Goal: Task Accomplishment & Management: Manage account settings

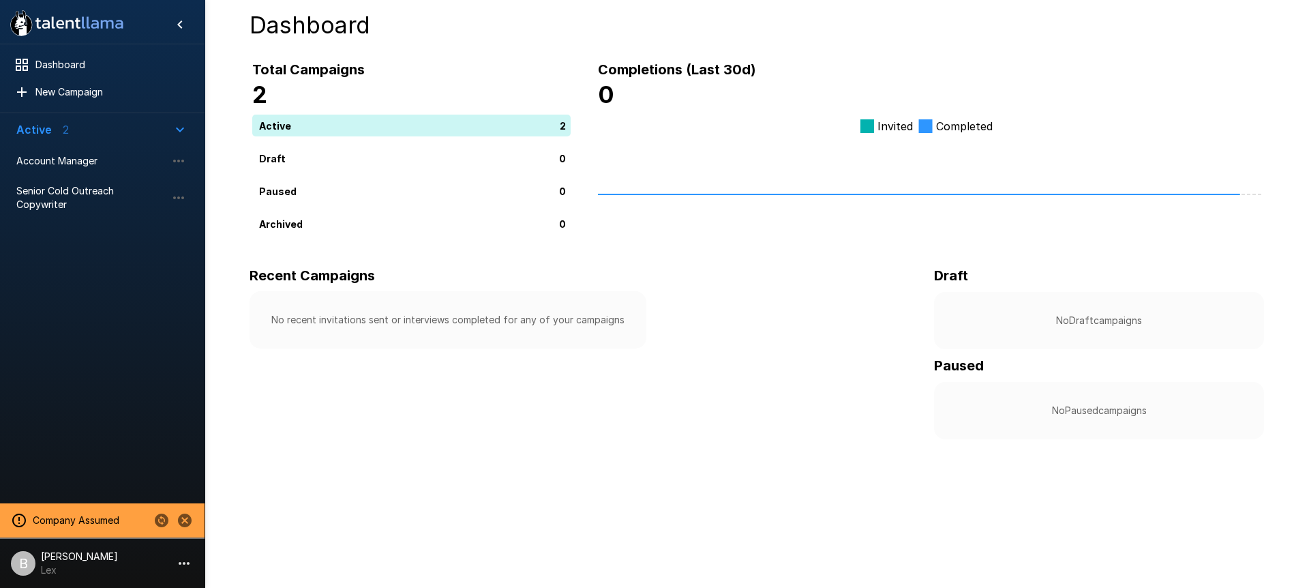
click at [162, 519] on icon "Change to another company" at bounding box center [162, 520] width 14 height 14
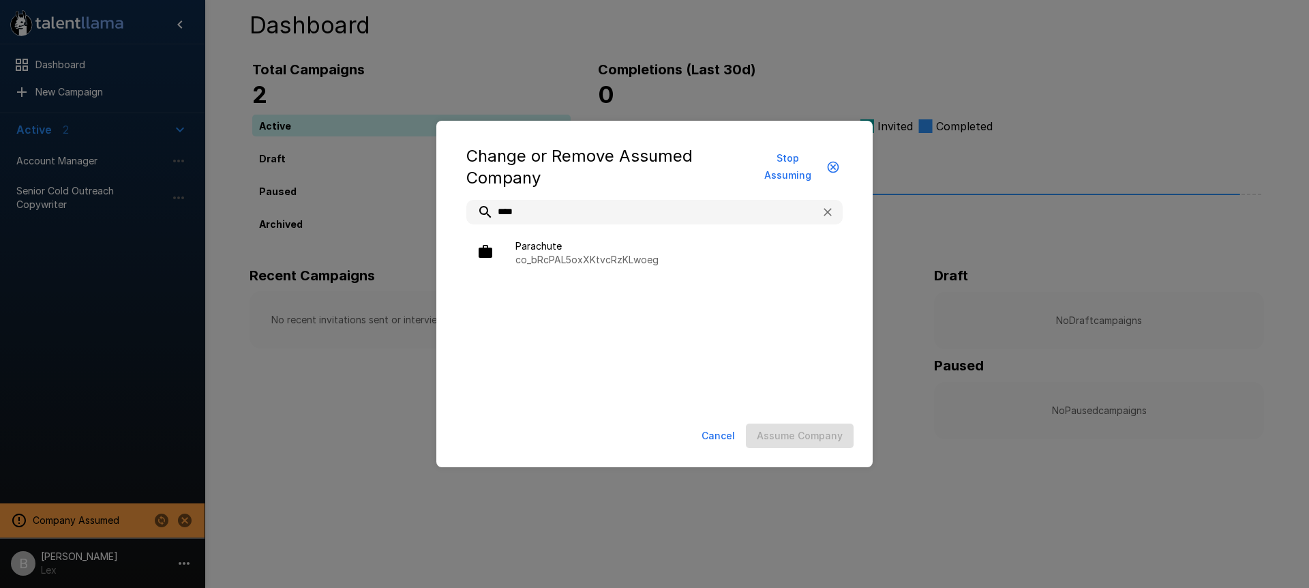
type input "****"
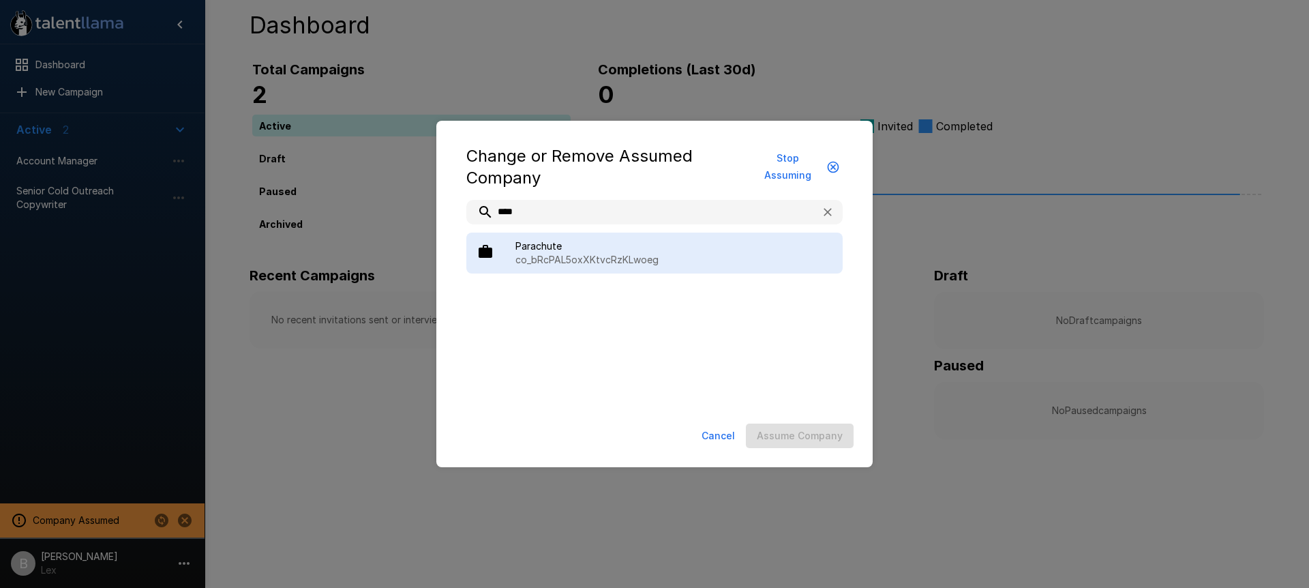
click at [547, 237] on div "Parachute co_bRcPAL5oxXKtvcRzKLwoeg" at bounding box center [654, 252] width 376 height 41
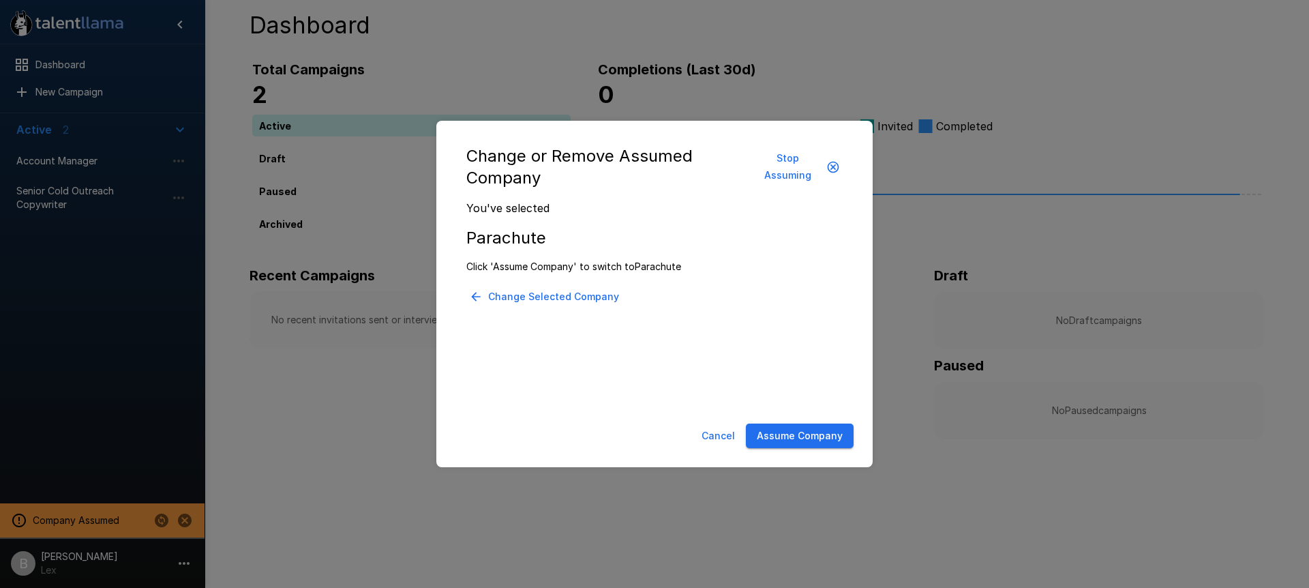
click at [835, 445] on button "Assume Company" at bounding box center [800, 435] width 108 height 25
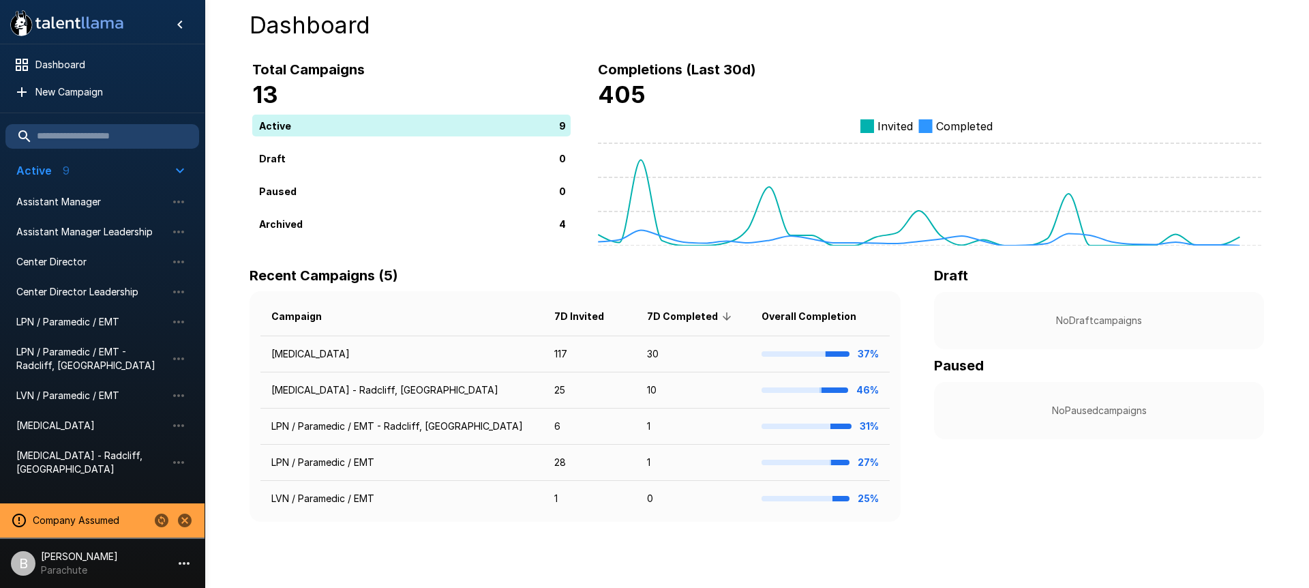
click at [70, 558] on p "[PERSON_NAME]" at bounding box center [79, 557] width 77 height 14
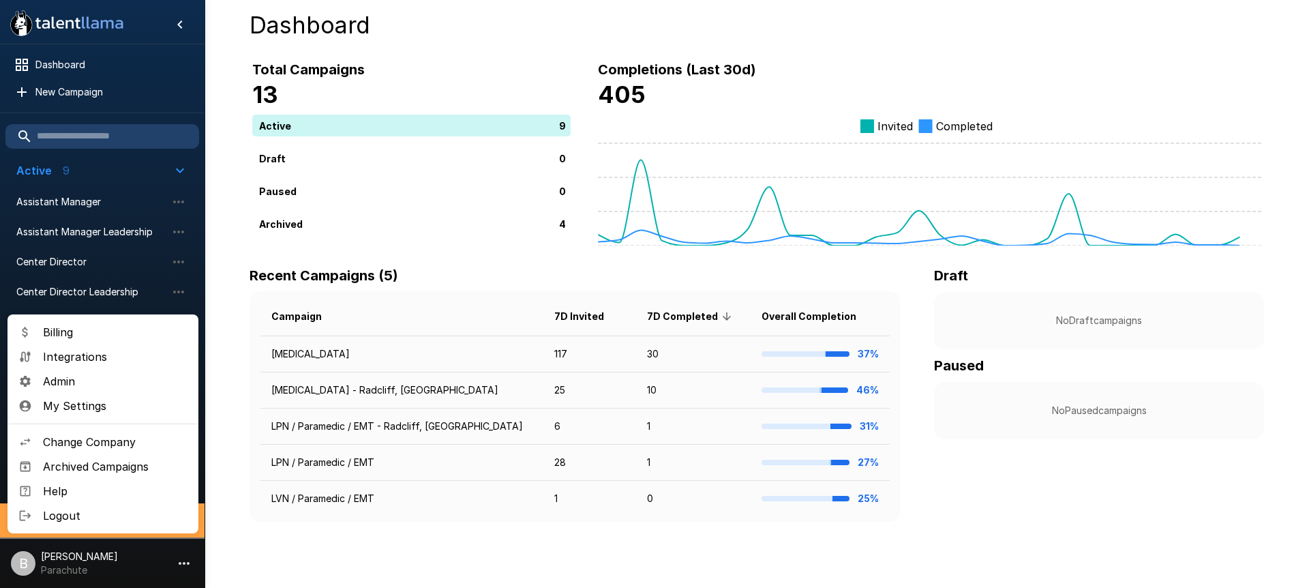
click at [89, 325] on span "Billing" at bounding box center [115, 332] width 145 height 16
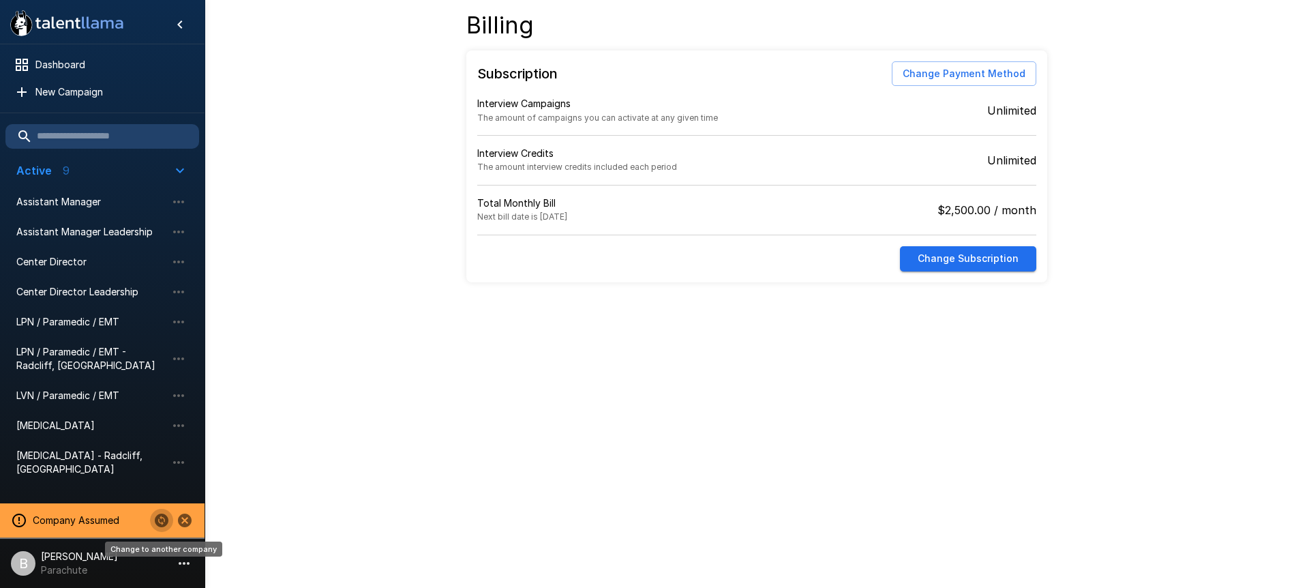
click at [158, 514] on icon "Change to another company" at bounding box center [162, 520] width 14 height 14
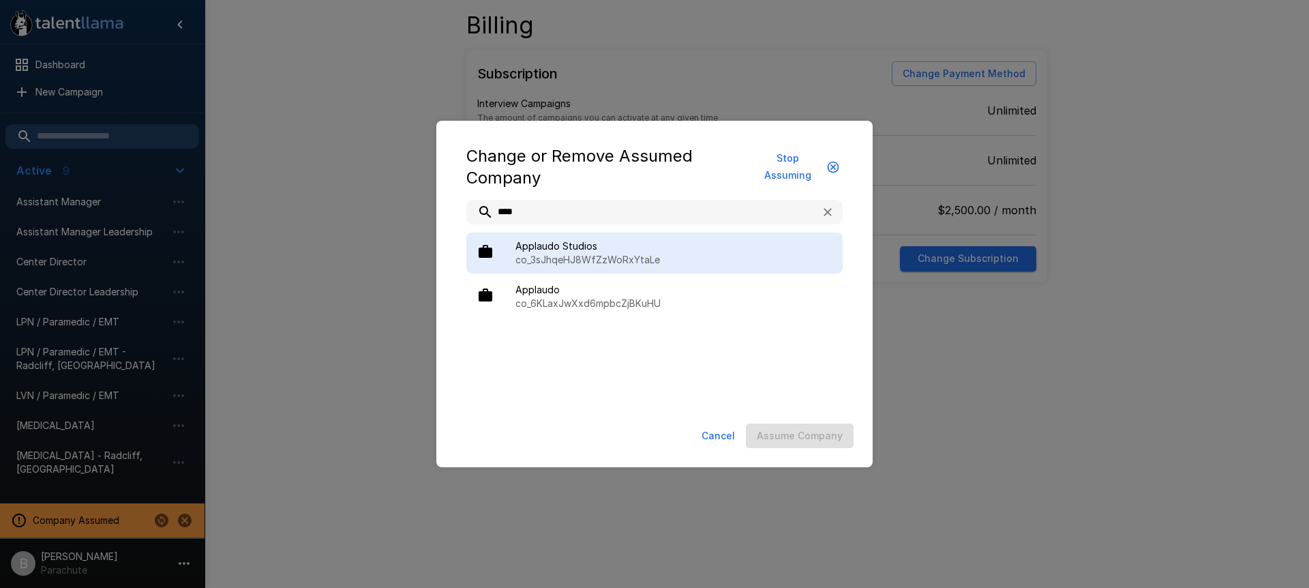
type input "****"
click at [648, 252] on span "Applaudo Studios" at bounding box center [673, 246] width 316 height 14
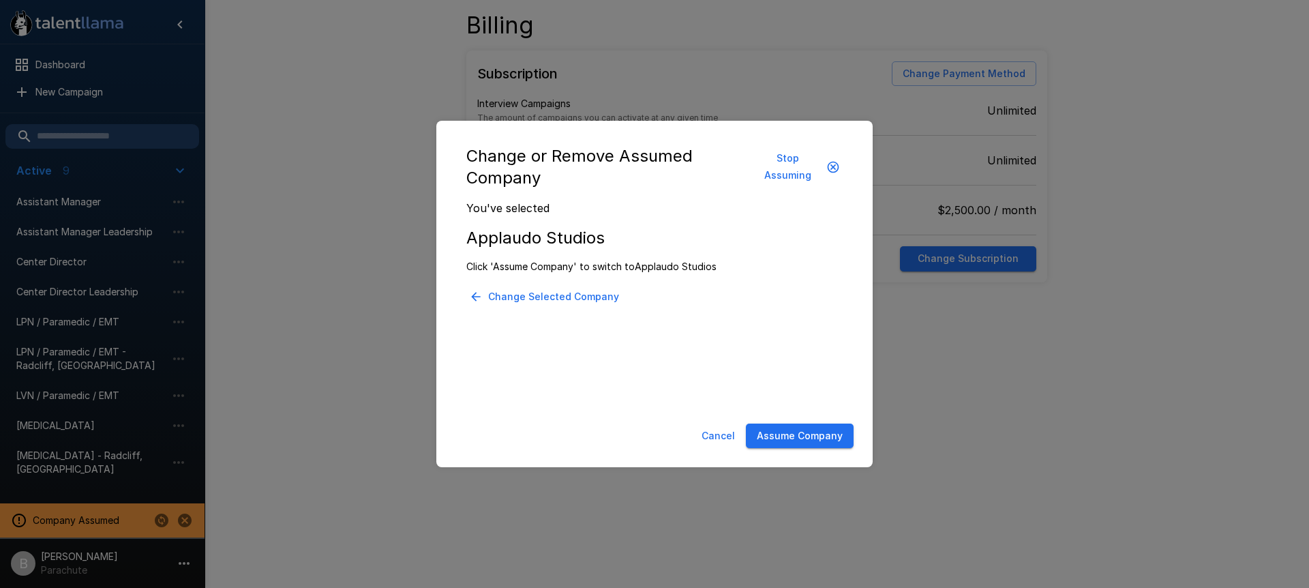
click at [795, 433] on button "Assume Company" at bounding box center [800, 435] width 108 height 25
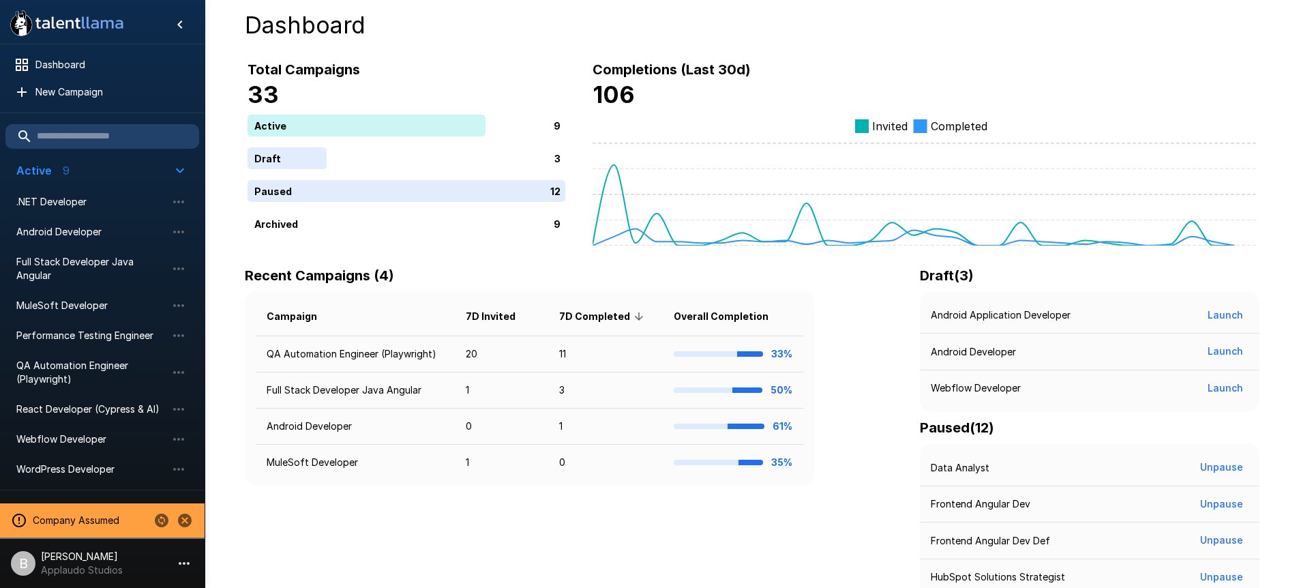
click at [106, 566] on p "Applaudo Studios" at bounding box center [82, 570] width 82 height 14
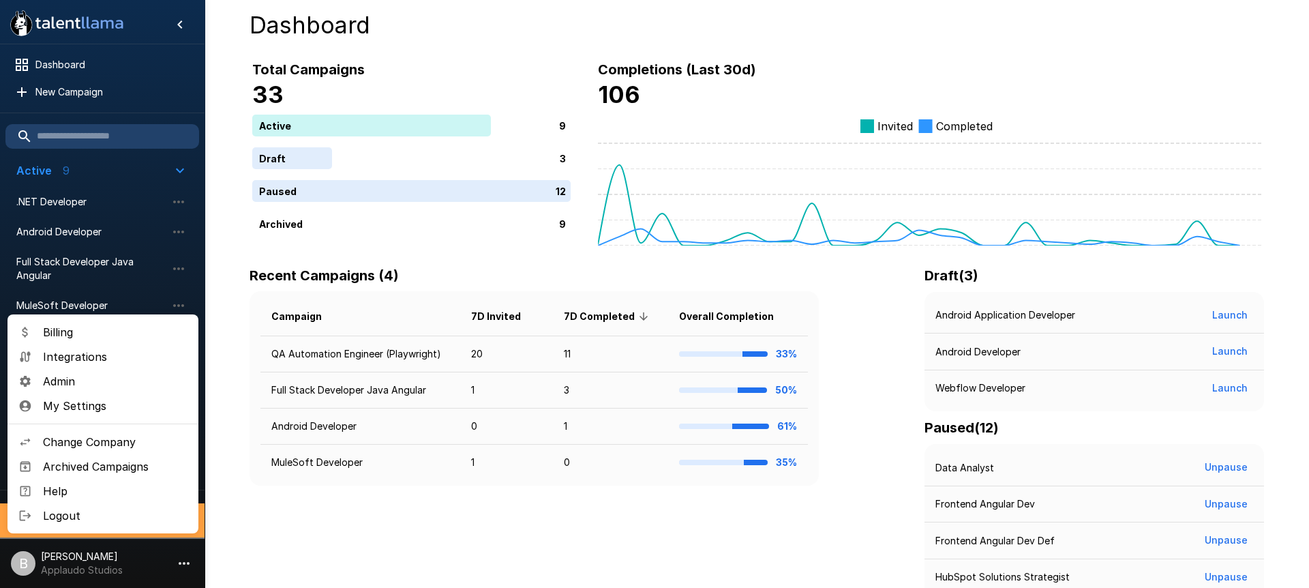
click at [111, 438] on span "Change Company" at bounding box center [115, 442] width 145 height 16
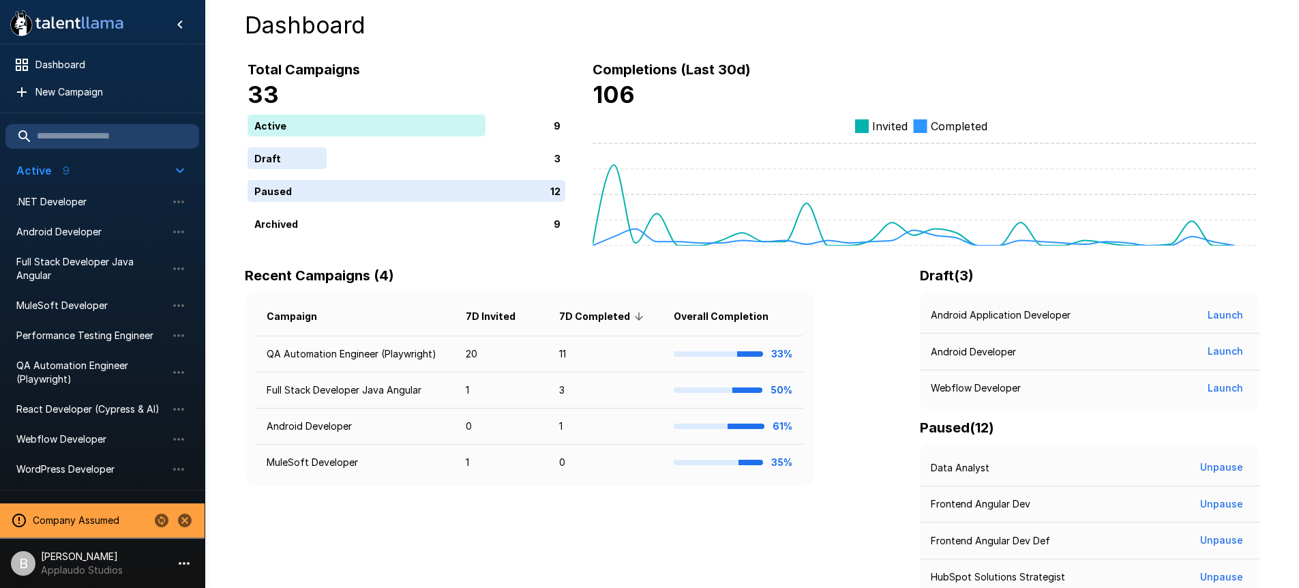
click at [70, 580] on li "B Ben Chaikin Applaudo Studios" at bounding box center [102, 561] width 205 height 44
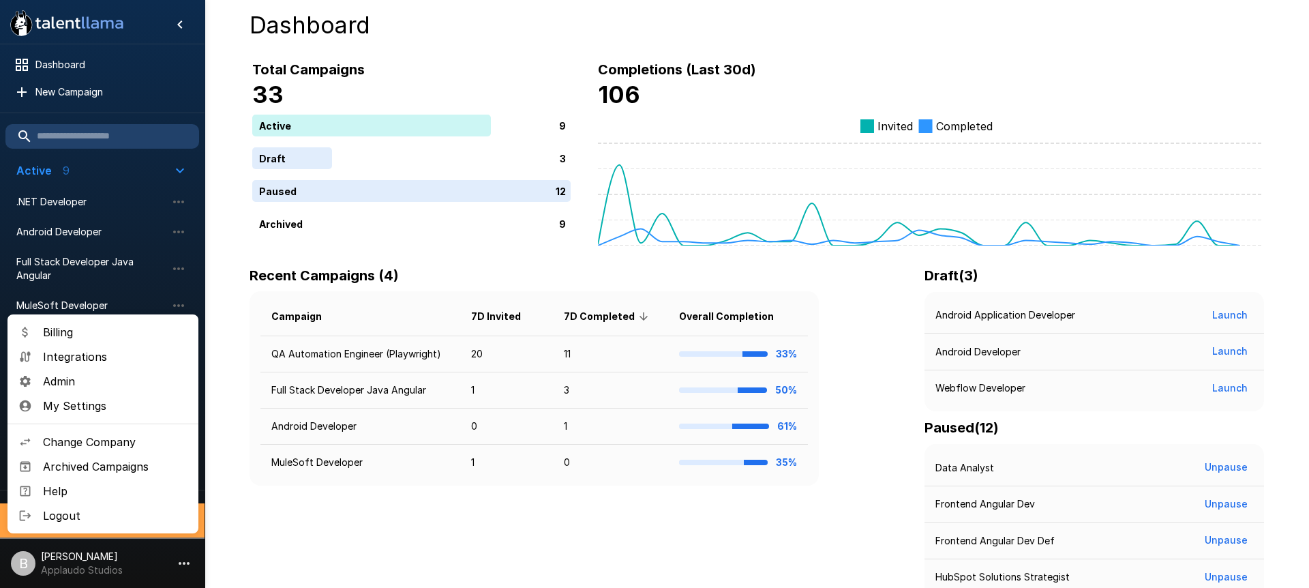
click at [87, 385] on span "Admin" at bounding box center [115, 381] width 145 height 16
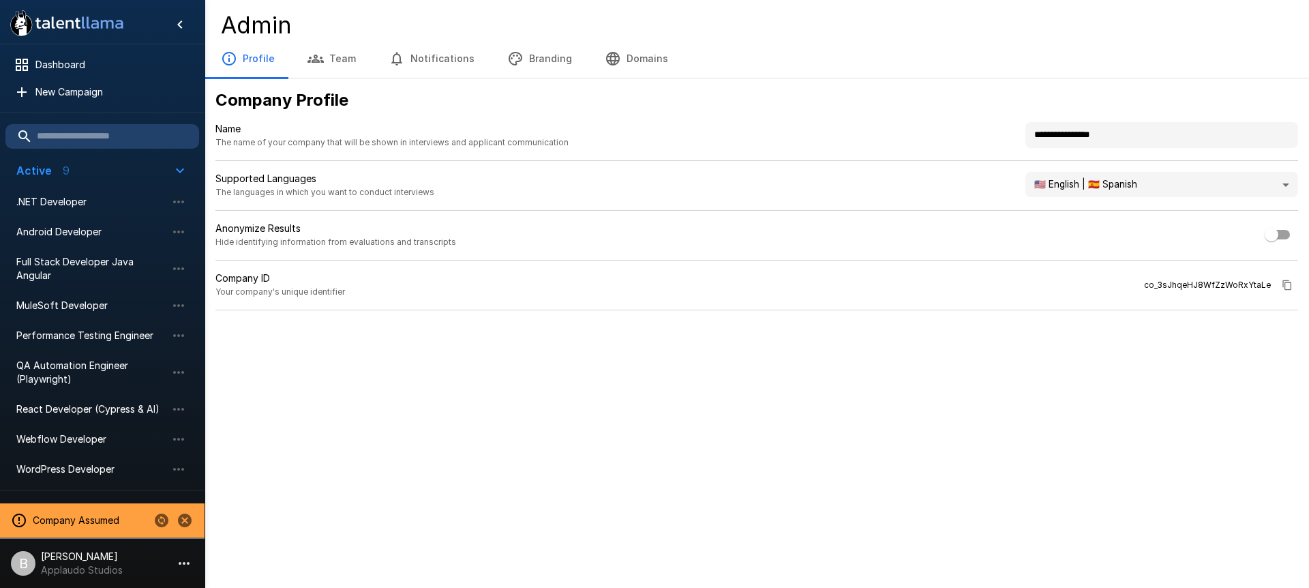
click at [331, 52] on button "Team" at bounding box center [331, 59] width 81 height 38
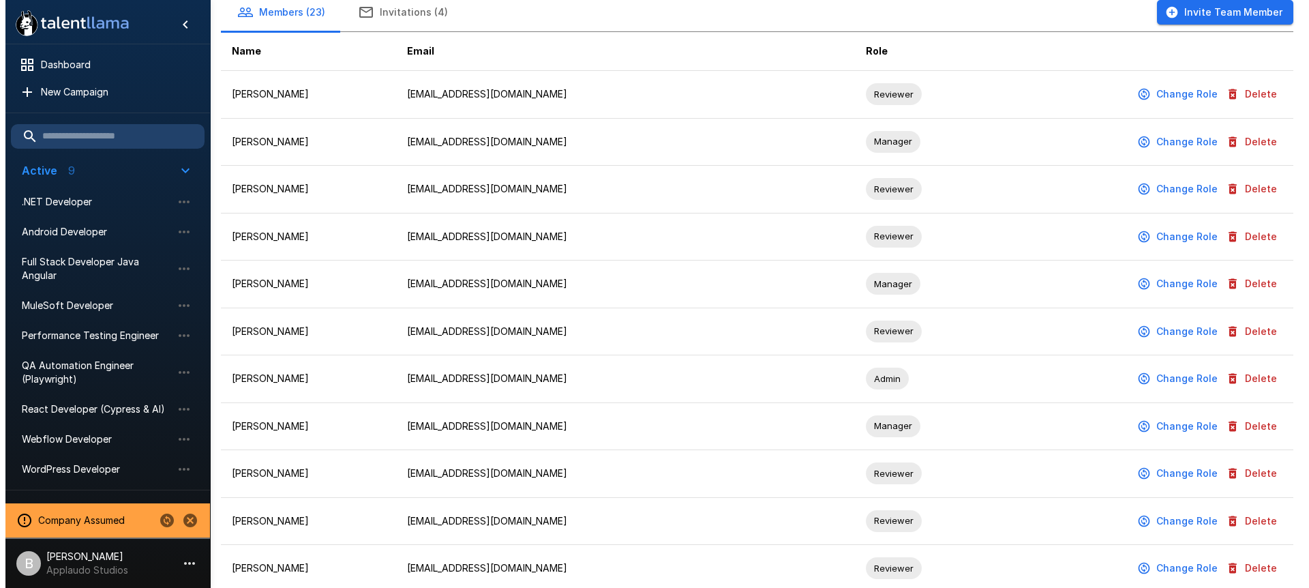
scroll to position [136, 0]
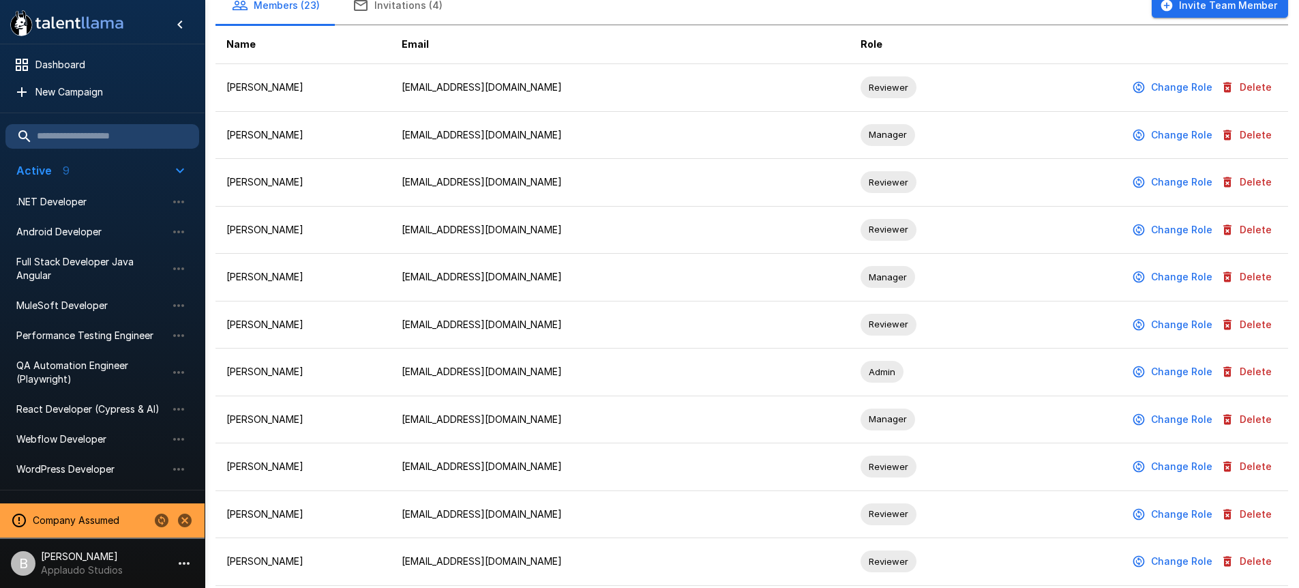
click at [948, 372] on td "Admin" at bounding box center [919, 372] width 138 height 48
click at [52, 569] on p "Applaudo Studios" at bounding box center [82, 570] width 82 height 14
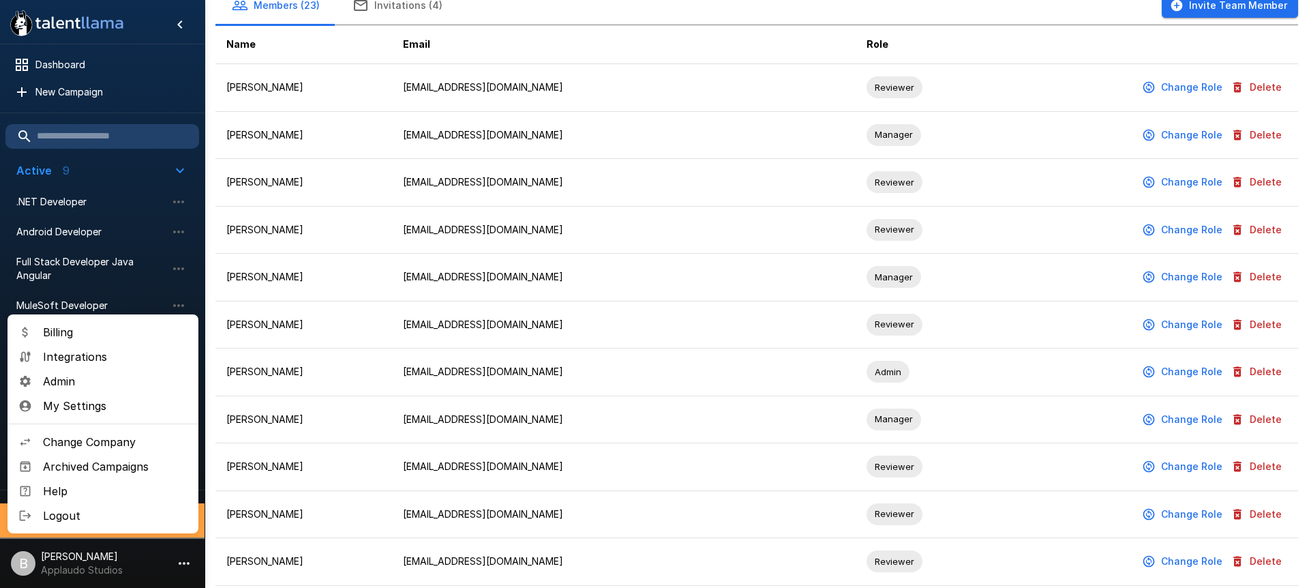
click at [73, 370] on li "Admin" at bounding box center [102, 381] width 191 height 25
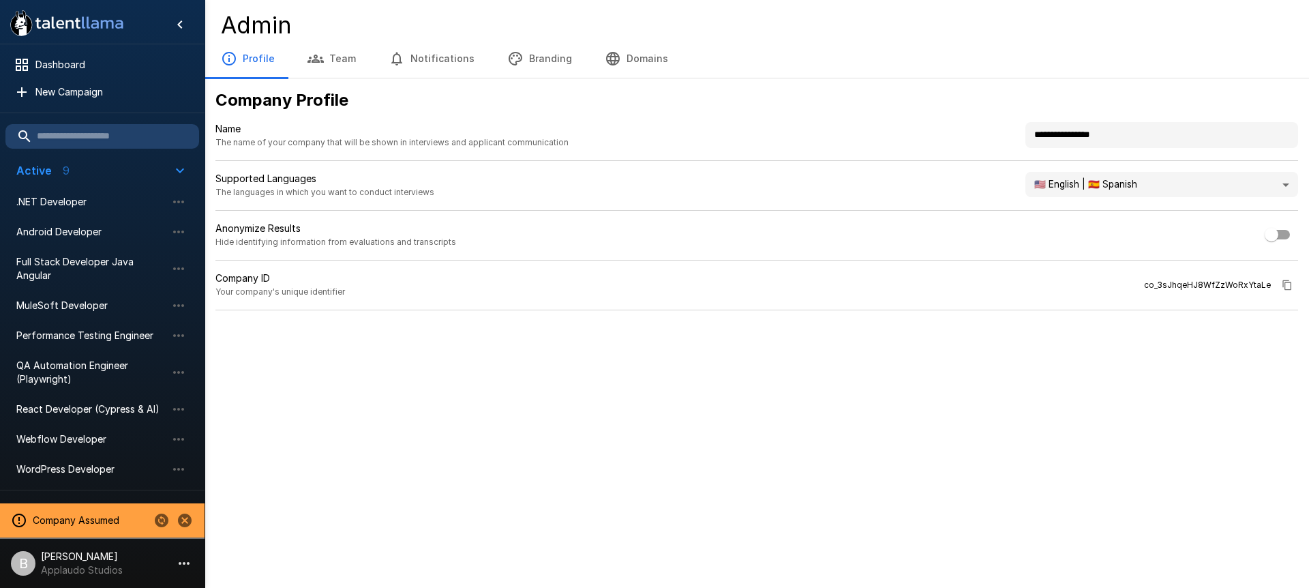
click at [1289, 281] on icon "button" at bounding box center [1287, 285] width 11 height 11
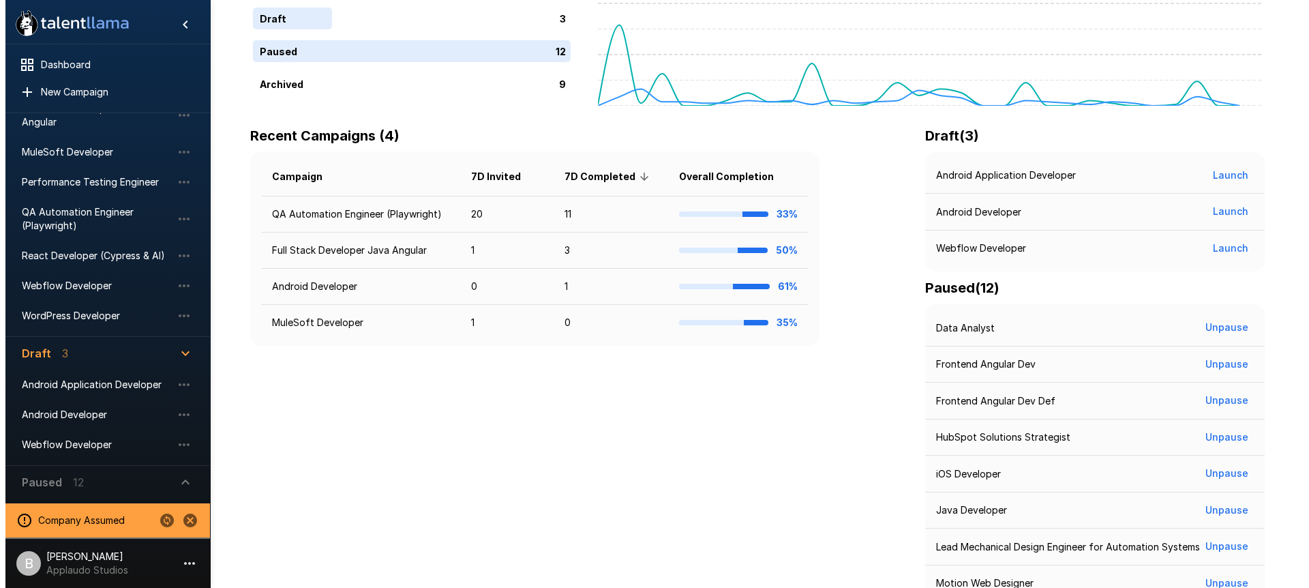
scroll to position [212, 0]
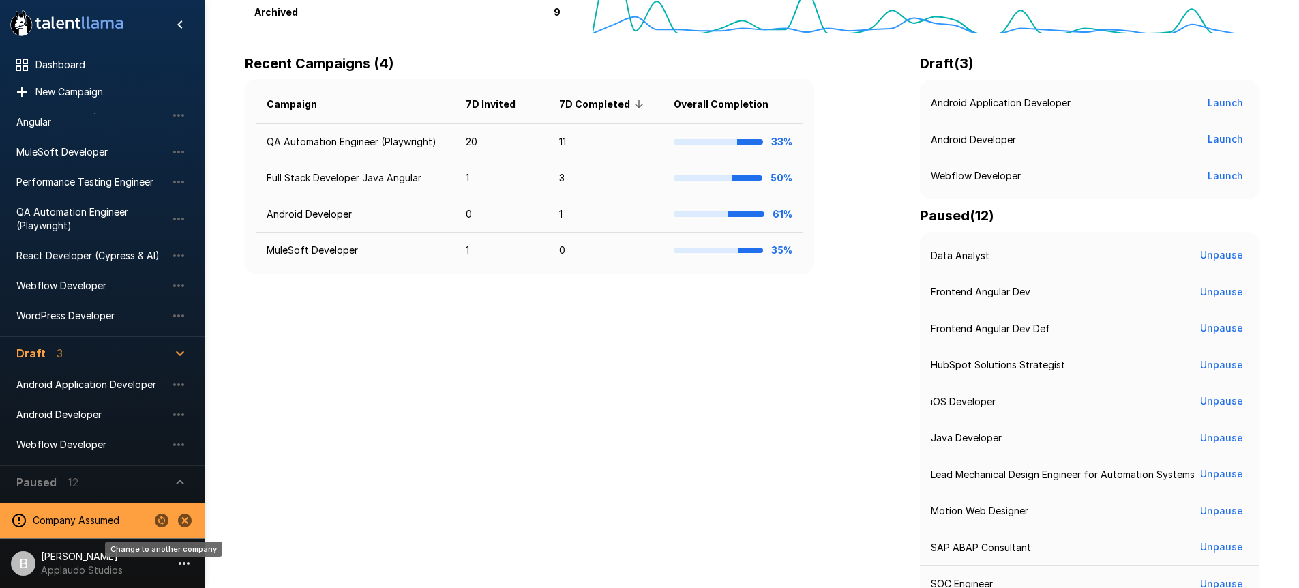
click at [162, 521] on icon "Change to another company" at bounding box center [162, 520] width 14 height 14
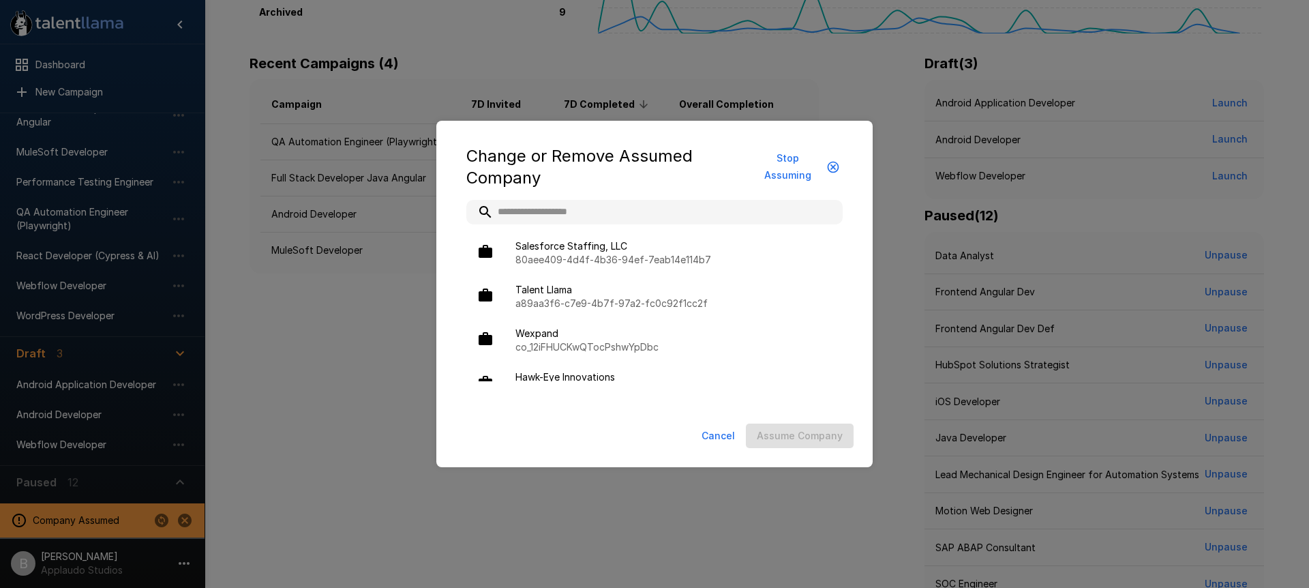
click at [540, 223] on input "text" at bounding box center [654, 212] width 376 height 25
click at [557, 211] on input "text" at bounding box center [654, 212] width 376 height 25
